Goal: Share content

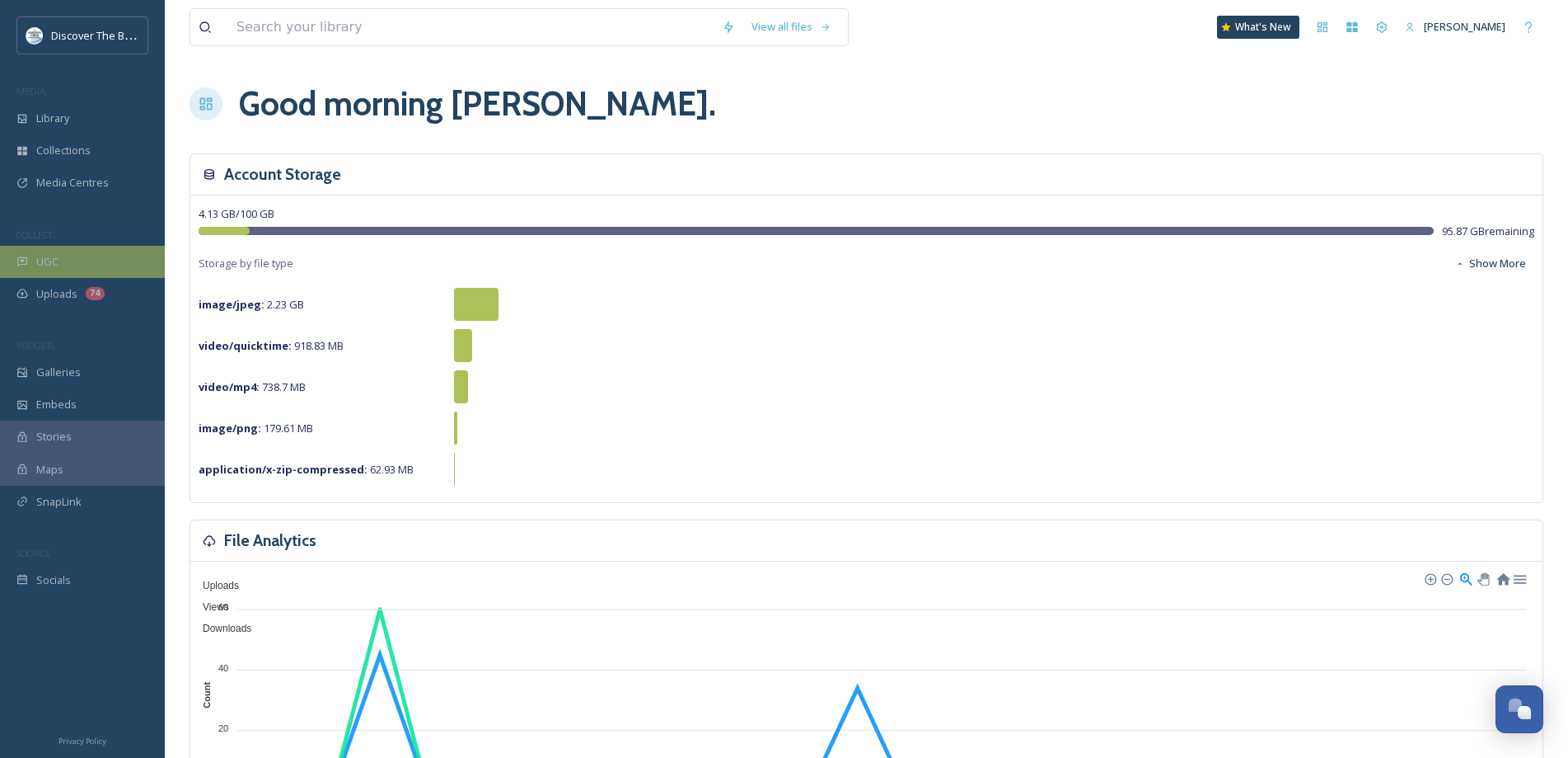
click at [107, 260] on div "UGC" at bounding box center [82, 261] width 164 height 32
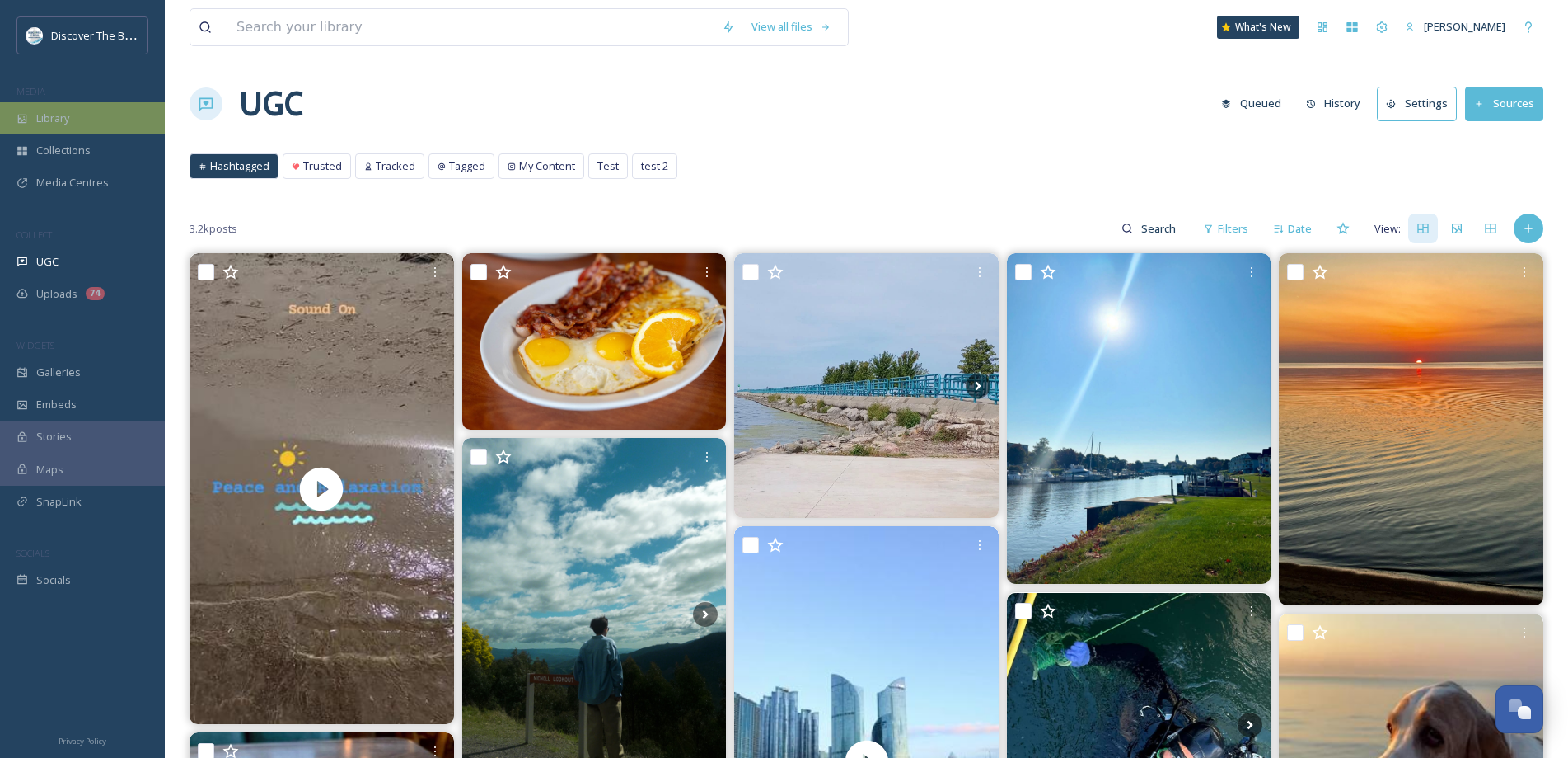
click at [57, 118] on span "Library" at bounding box center [53, 118] width 33 height 16
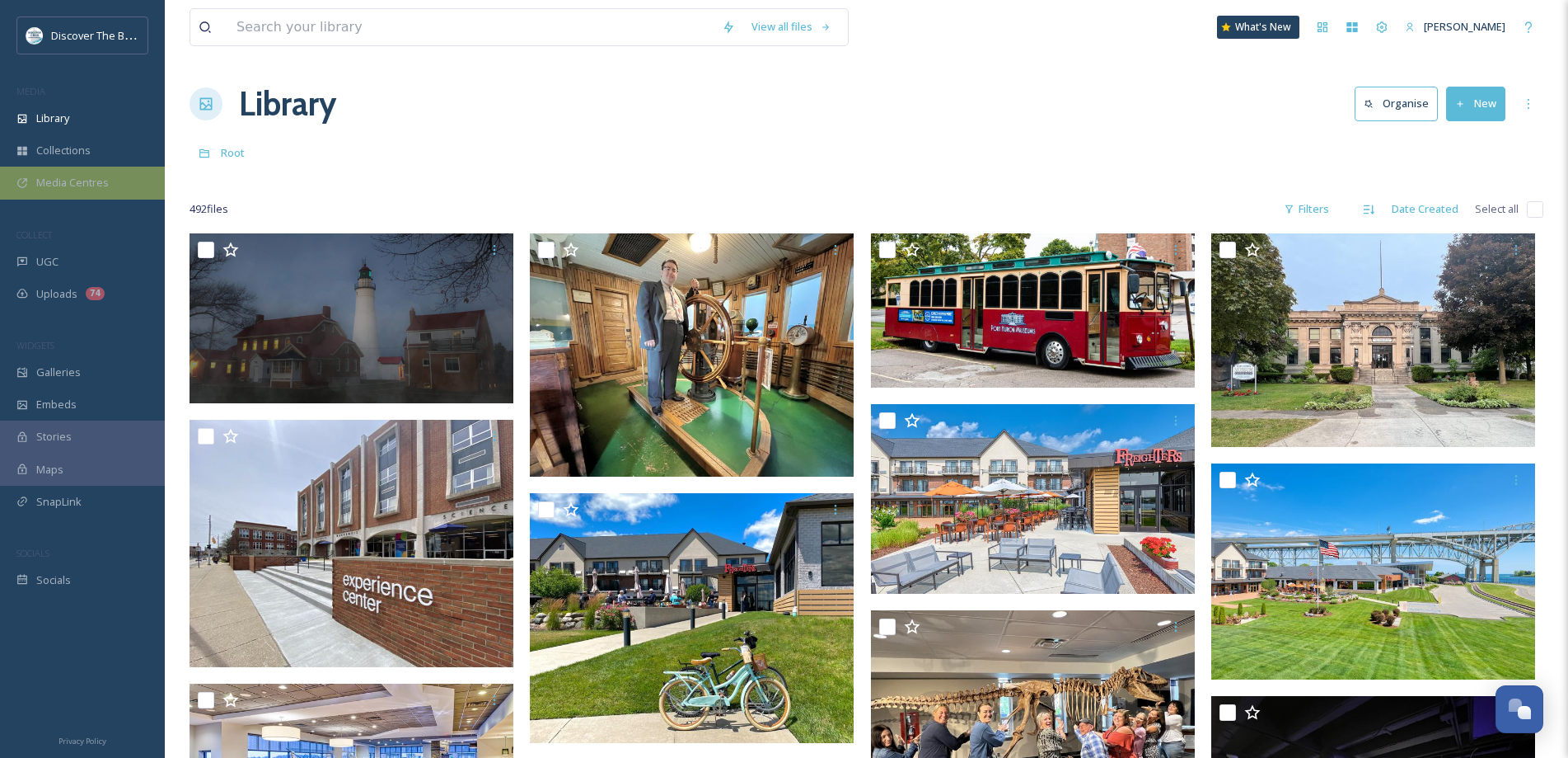
click at [100, 187] on span "Media Centres" at bounding box center [72, 182] width 72 height 16
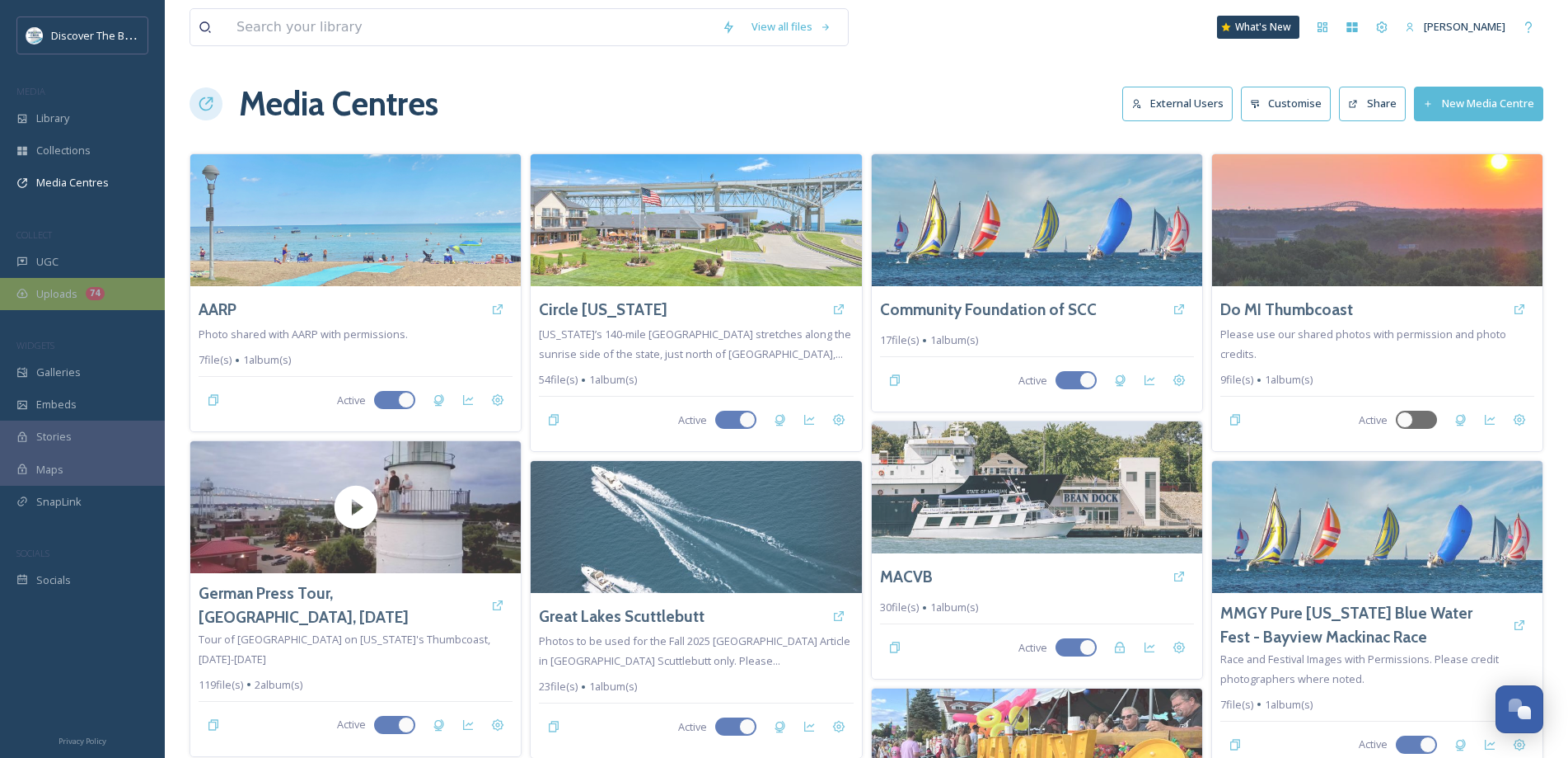
click at [70, 294] on span "Uploads" at bounding box center [57, 294] width 41 height 16
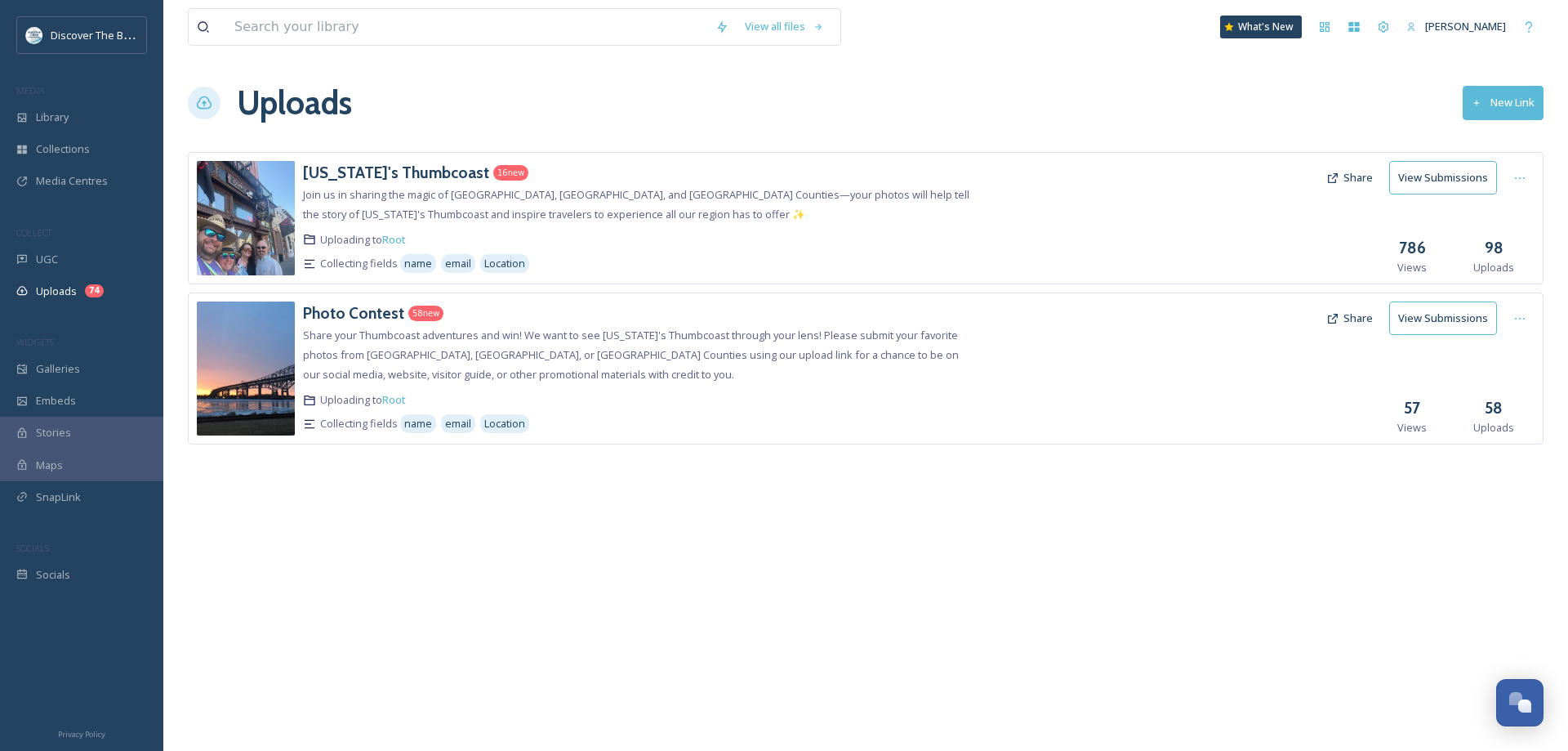
click at [1345, 179] on button "Share" at bounding box center [1349, 178] width 63 height 32
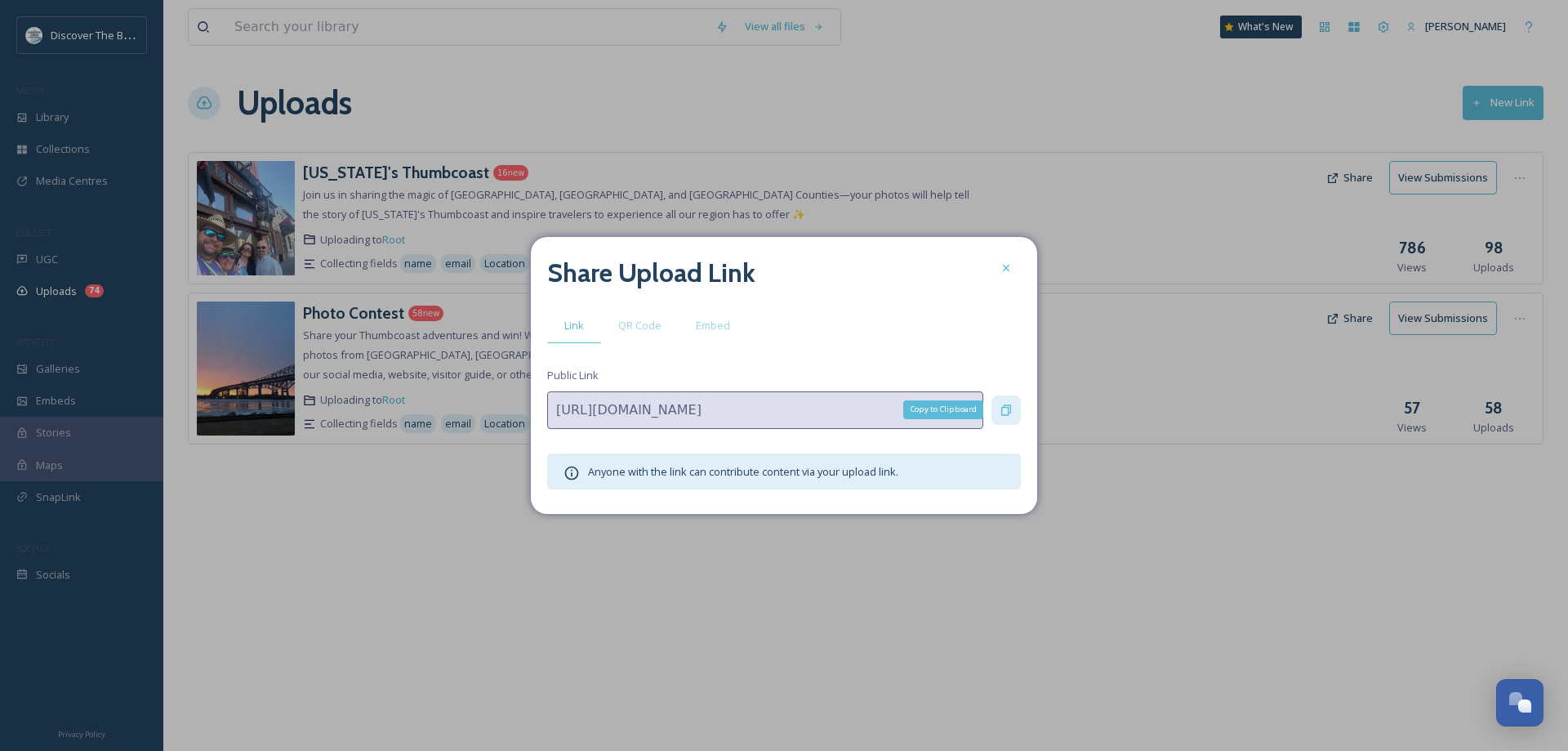
click at [1008, 410] on icon at bounding box center [1006, 409] width 10 height 11
